Goal: Task Accomplishment & Management: Use online tool/utility

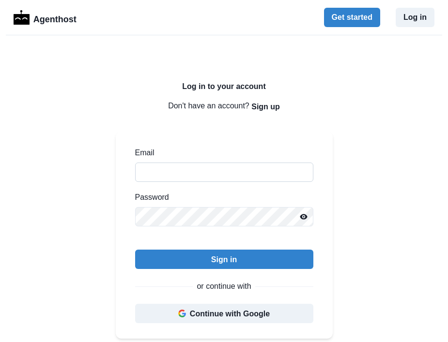
click at [205, 178] on input "Email" at bounding box center [224, 172] width 178 height 19
click at [120, 220] on div "Email Password Sign in or continue with Continue with Google" at bounding box center [224, 235] width 217 height 207
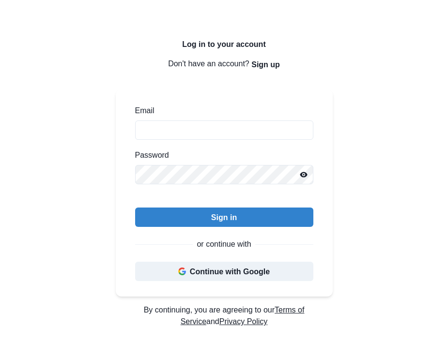
scroll to position [83, 0]
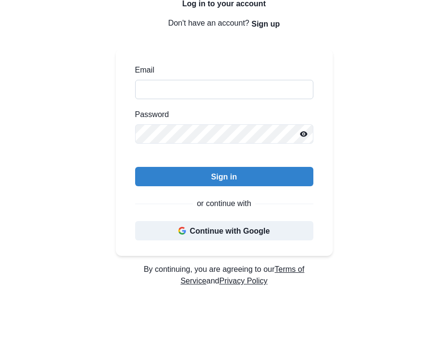
click at [218, 86] on input "Email" at bounding box center [224, 89] width 178 height 19
type input "**********"
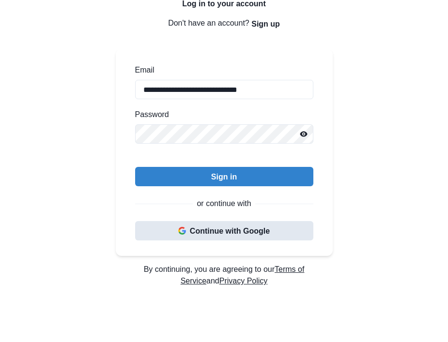
click at [203, 228] on button "Continue with Google" at bounding box center [224, 230] width 178 height 19
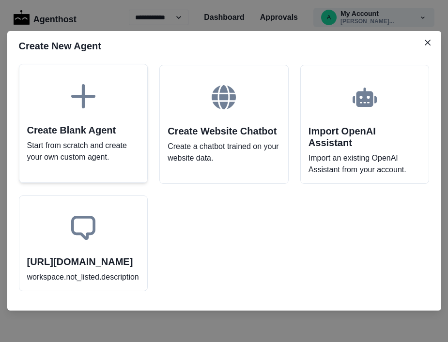
click at [87, 125] on h2 "Create Blank Agent" at bounding box center [83, 130] width 113 height 12
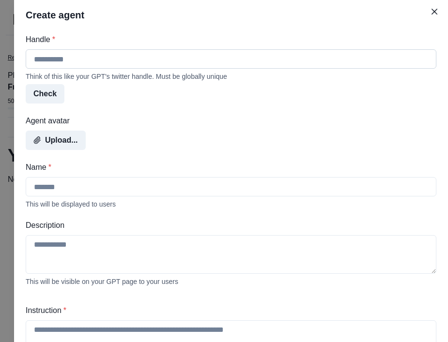
click at [87, 64] on input "Handle *" at bounding box center [231, 58] width 411 height 19
type input "*"
type input "*****"
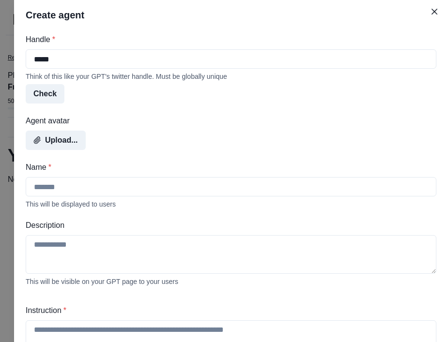
click at [106, 132] on div "Upload..." at bounding box center [231, 140] width 411 height 19
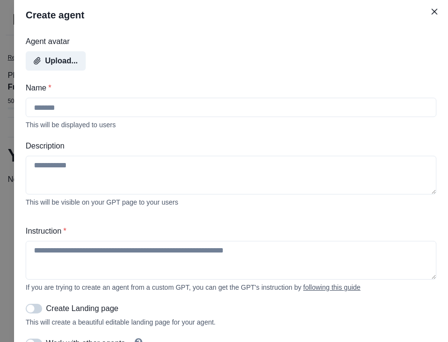
scroll to position [104, 0]
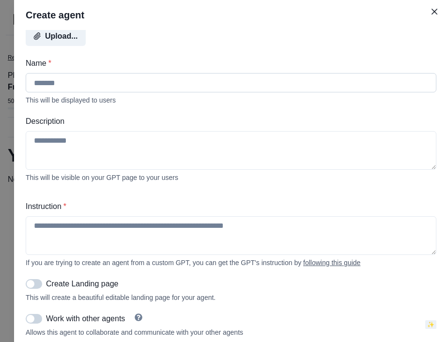
click at [91, 81] on input "Name *" at bounding box center [231, 82] width 411 height 19
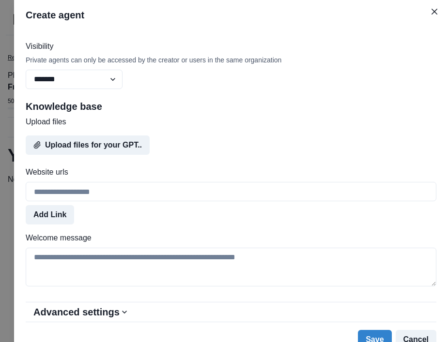
scroll to position [424, 0]
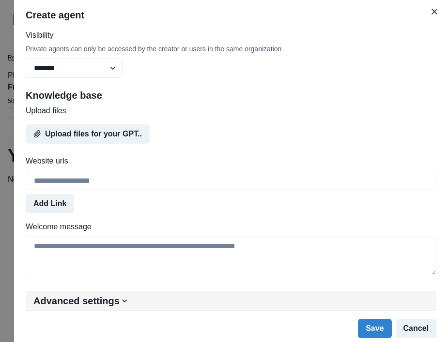
type input "**********"
click at [123, 306] on button "Advanced settings" at bounding box center [231, 301] width 411 height 19
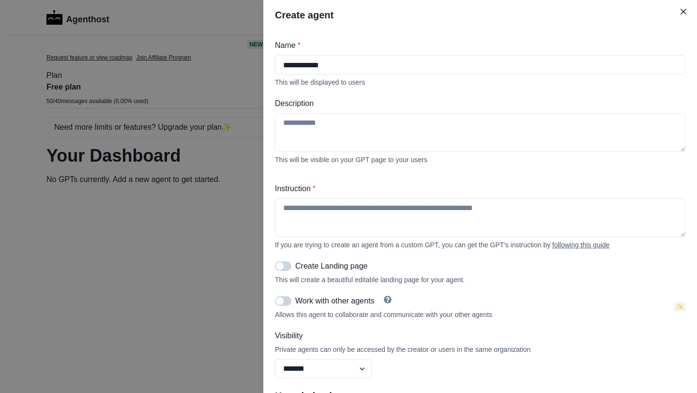
scroll to position [172, 0]
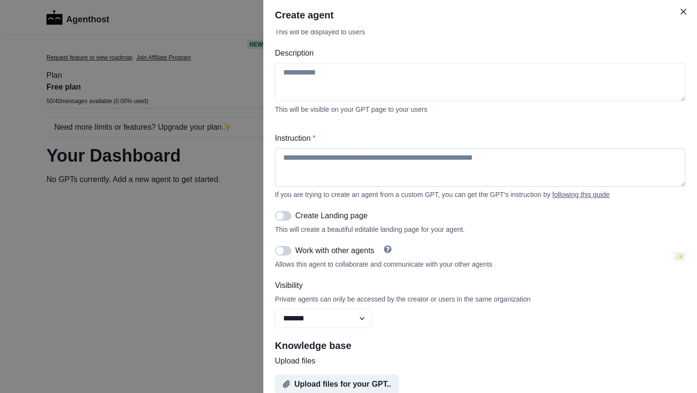
click at [329, 161] on textarea "Instruction *" at bounding box center [480, 167] width 411 height 39
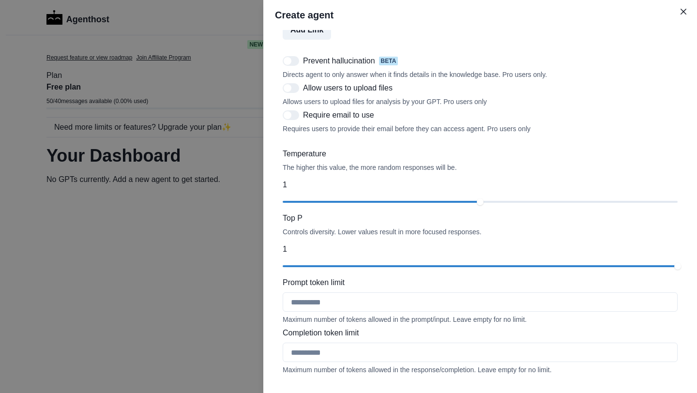
scroll to position [950, 0]
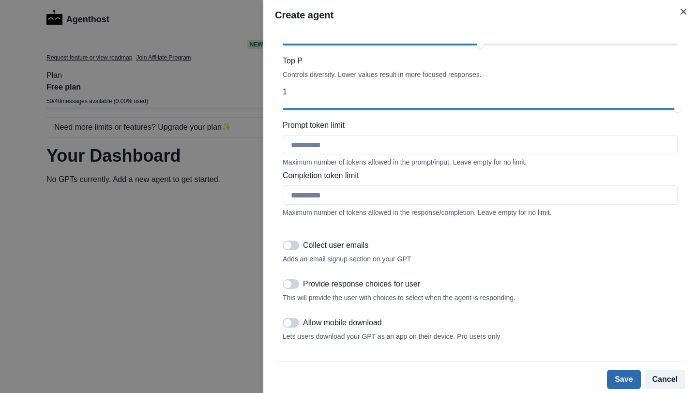
type textarea "*****"
click at [447, 342] on button "Save" at bounding box center [623, 379] width 33 height 19
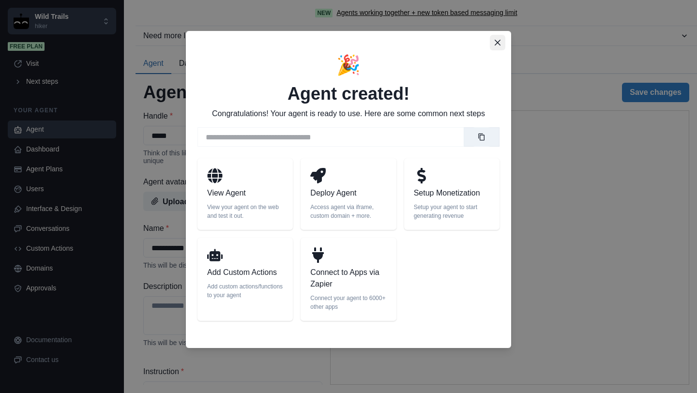
click at [500, 43] on icon "Close" at bounding box center [498, 43] width 6 height 6
